Goal: Task Accomplishment & Management: Manage account settings

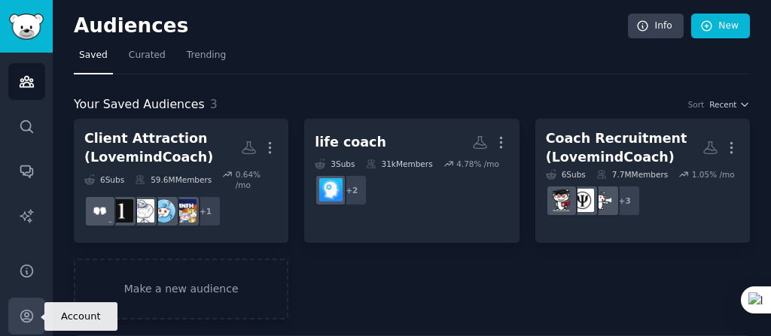
click at [27, 315] on icon "Sidebar" at bounding box center [27, 317] width 16 height 16
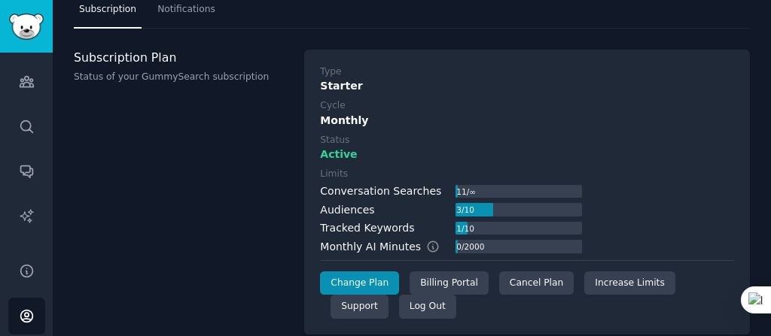
scroll to position [98, 0]
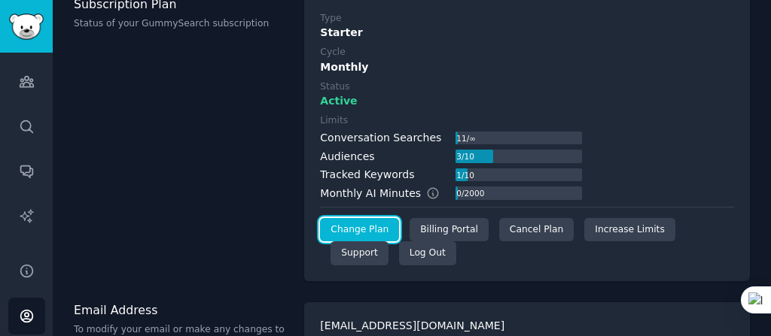
click at [347, 228] on link "Change Plan" at bounding box center [359, 230] width 79 height 24
click at [164, 196] on div "Subscription Plan Status of your GummySearch subscription" at bounding box center [181, 138] width 214 height 285
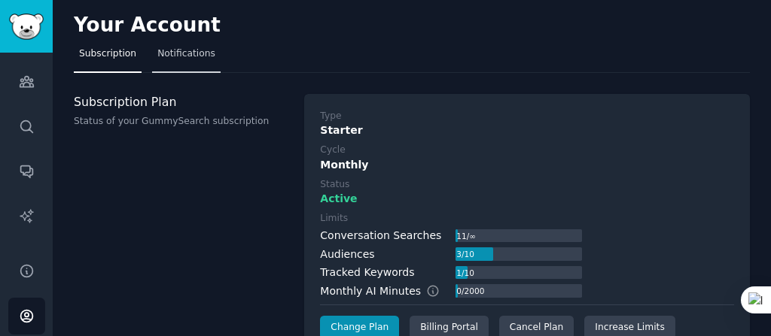
click at [196, 53] on span "Notifications" at bounding box center [186, 54] width 58 height 14
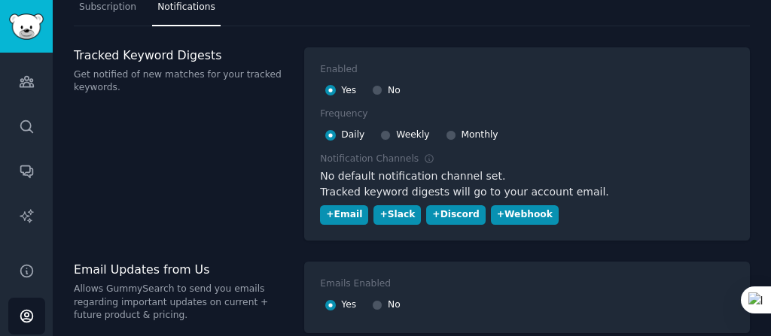
scroll to position [48, 0]
